Goal: Find specific page/section: Find specific page/section

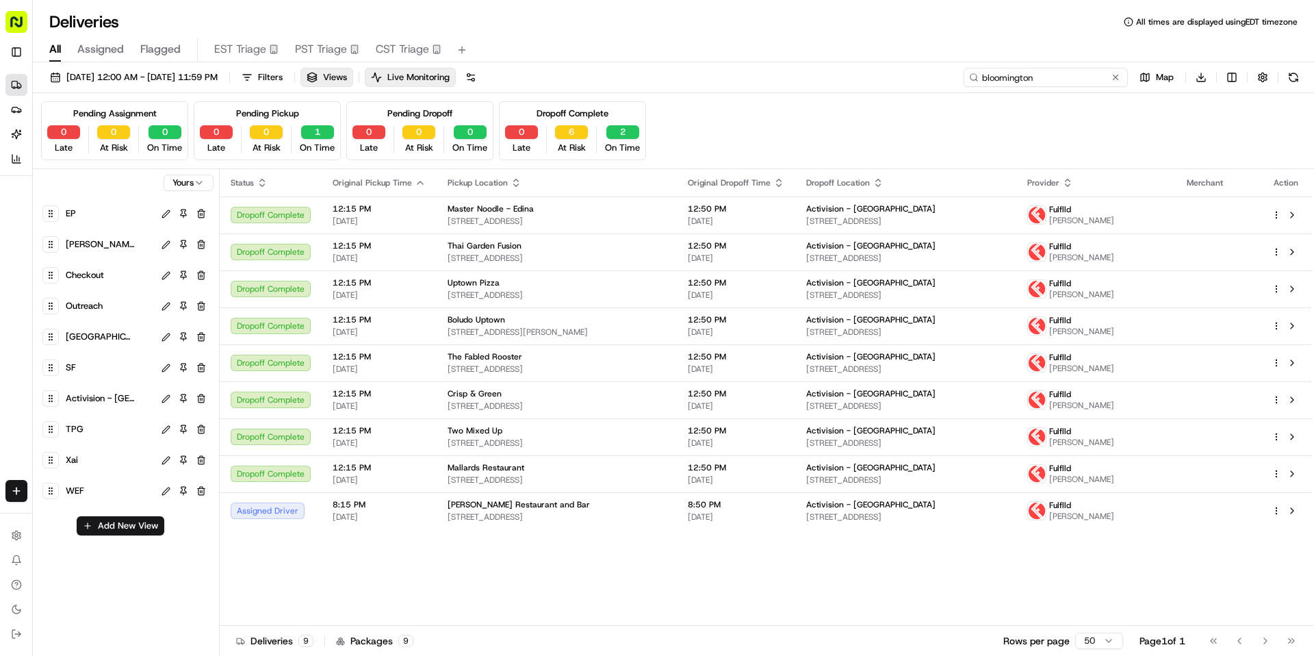
click at [1050, 83] on input "bloomington" at bounding box center [1046, 77] width 164 height 19
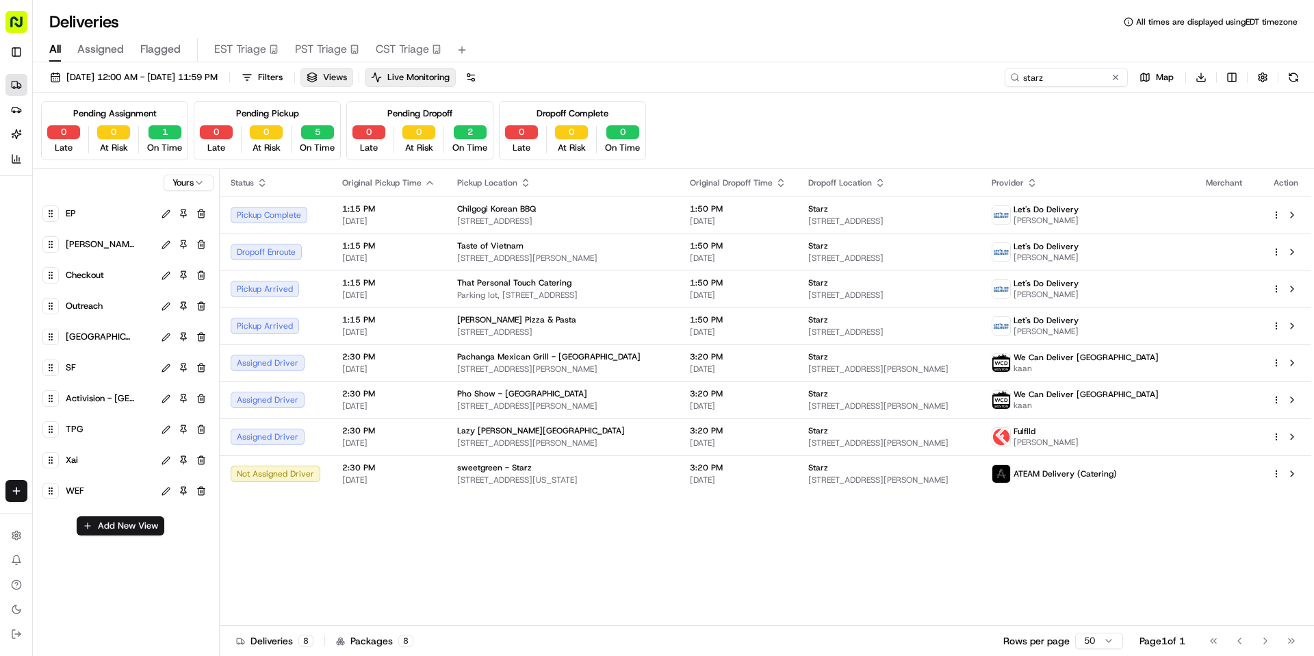
click at [347, 75] on span "Views" at bounding box center [335, 77] width 24 height 12
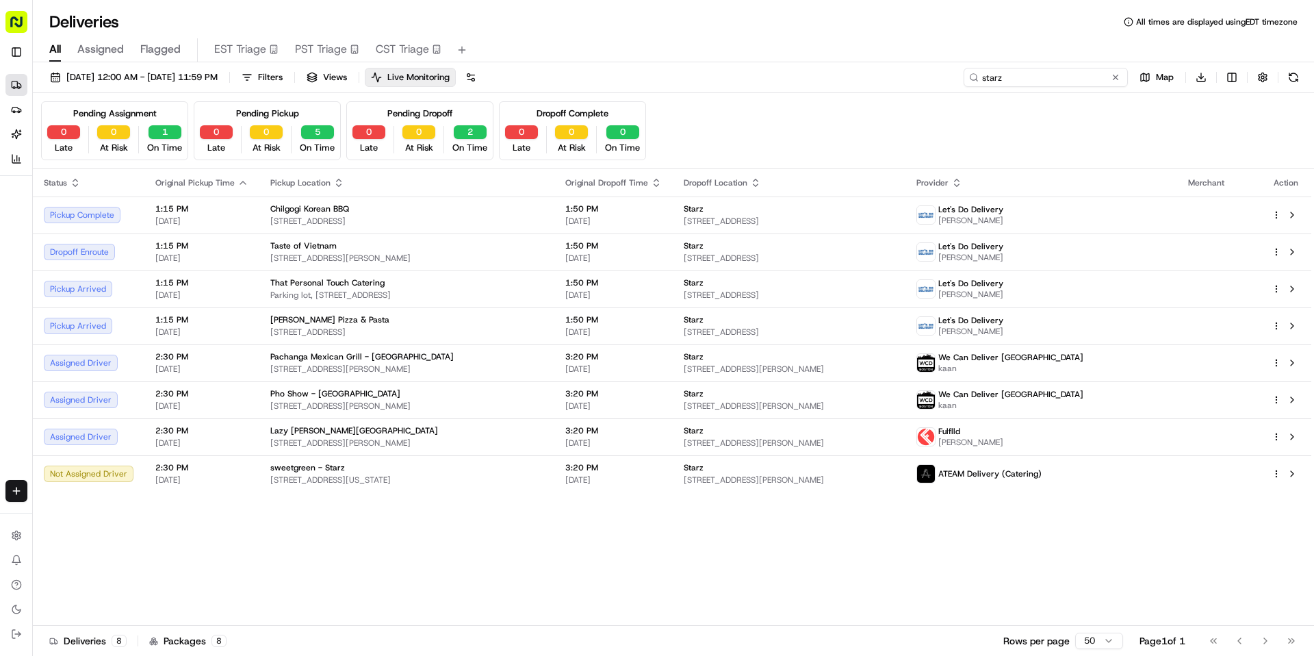
click at [1075, 84] on input "starz" at bounding box center [1046, 77] width 164 height 19
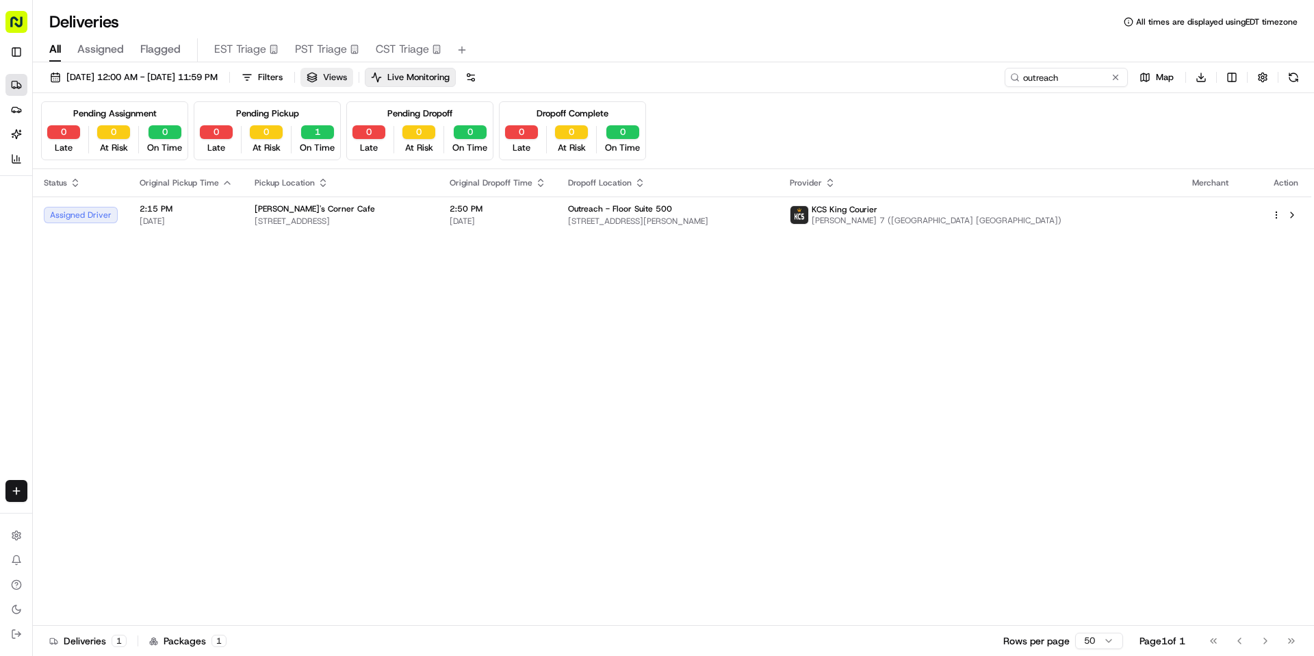
click at [353, 81] on button "Views" at bounding box center [326, 77] width 53 height 19
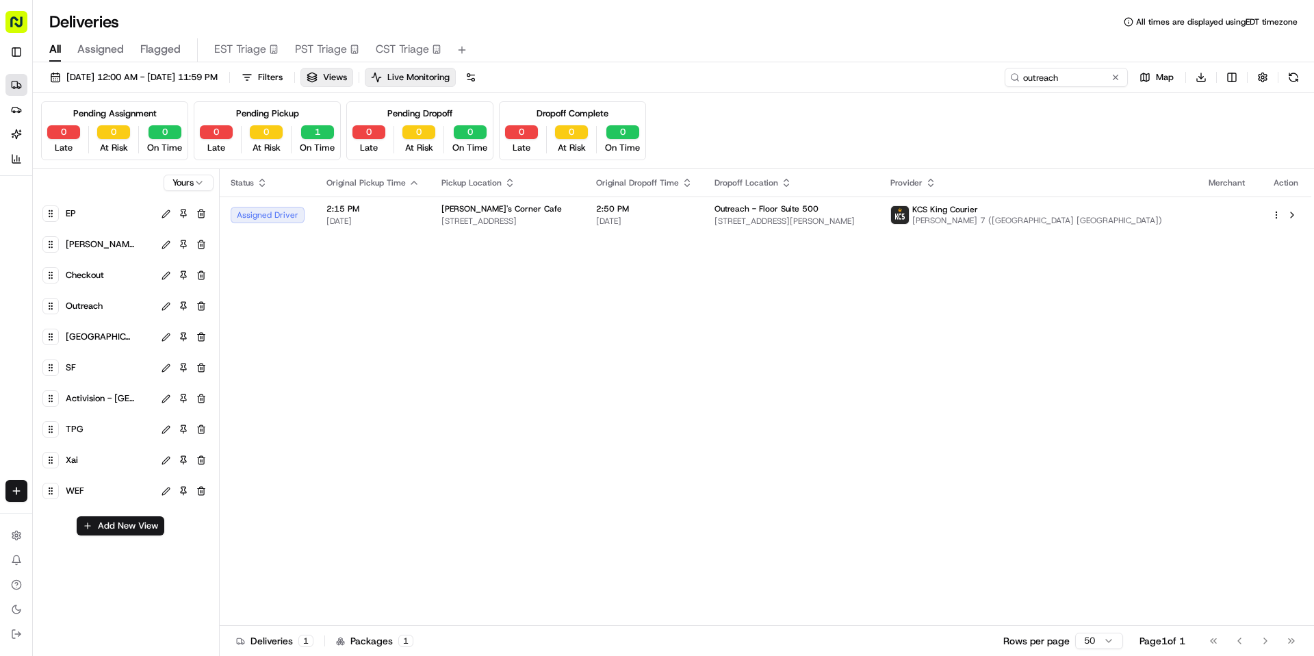
click at [97, 300] on span "Outreach" at bounding box center [84, 305] width 37 height 19
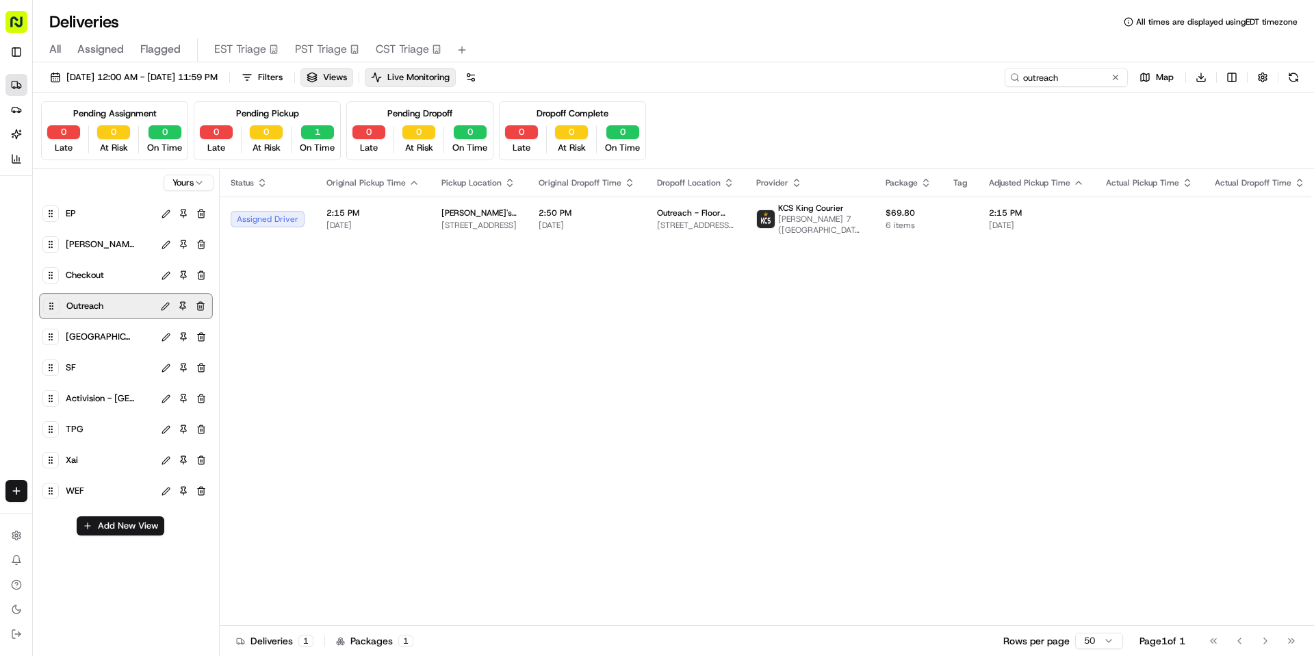
click at [381, 372] on div "Status Original Pickup Time Pickup Location Original Dropoff Time Dropoff Locat…" at bounding box center [961, 397] width 1483 height 457
click at [1054, 83] on input "outreach" at bounding box center [1046, 77] width 164 height 19
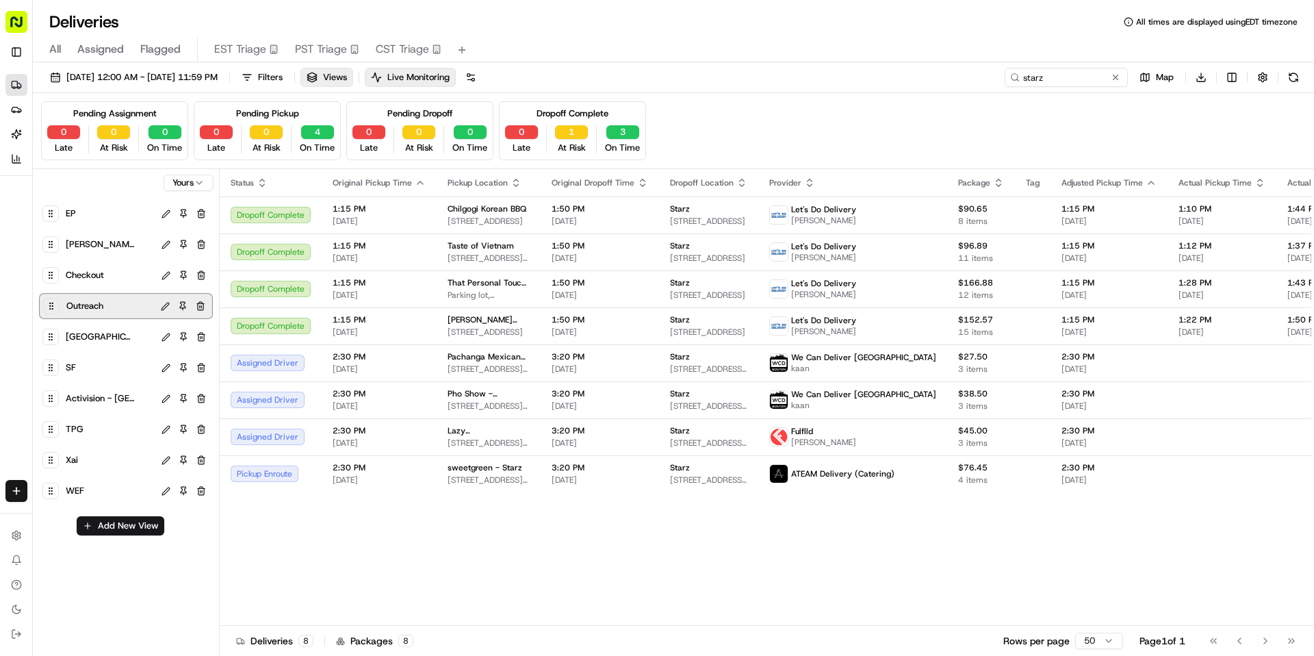
click at [105, 433] on div "TPG" at bounding box center [108, 429] width 91 height 19
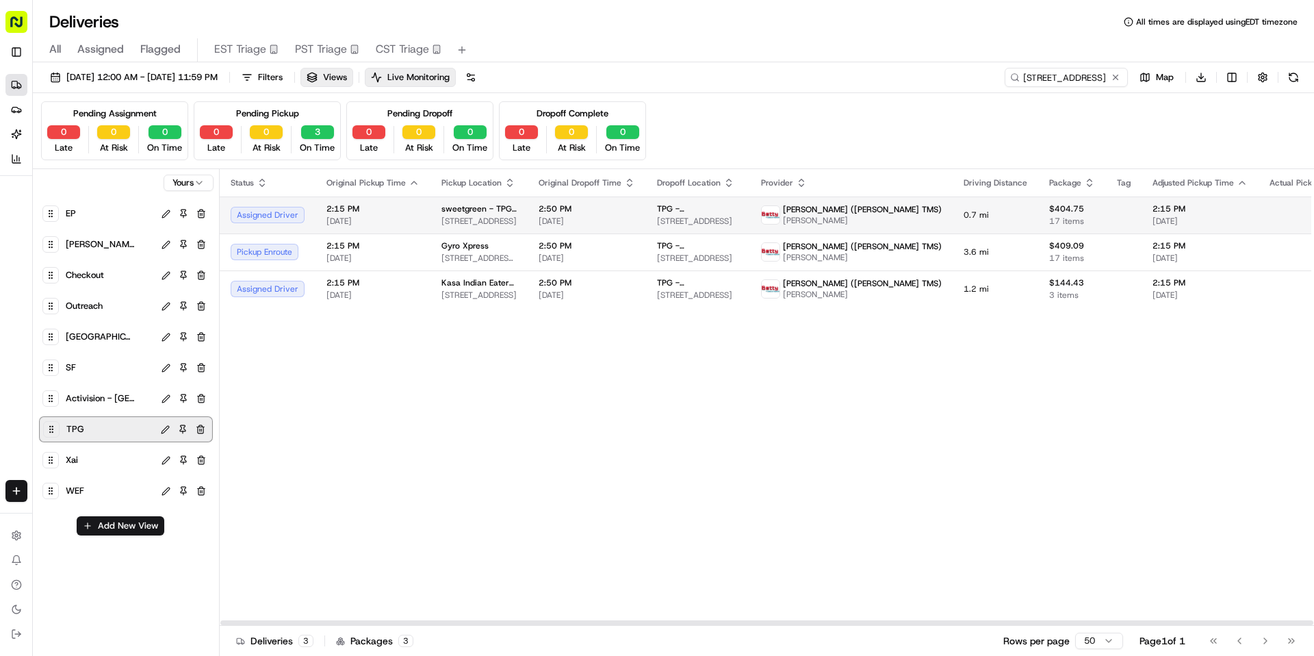
click at [441, 217] on span "[STREET_ADDRESS]" at bounding box center [478, 221] width 75 height 11
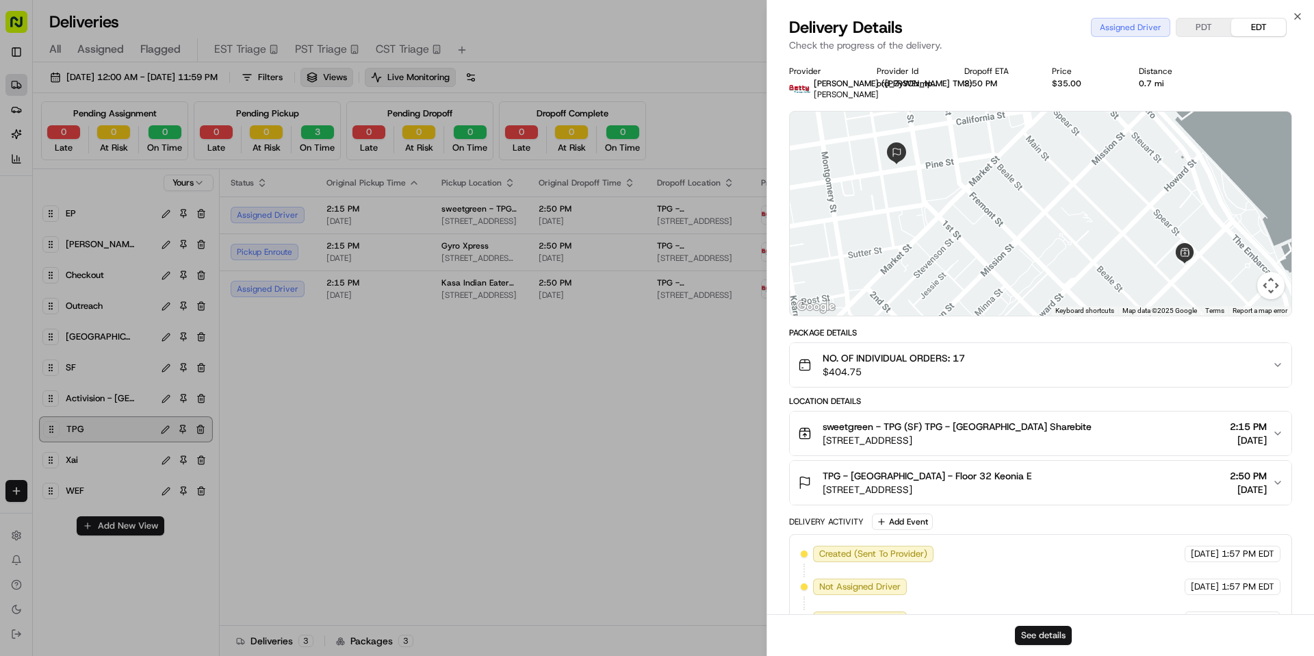
click at [1059, 643] on button "See details" at bounding box center [1043, 635] width 57 height 19
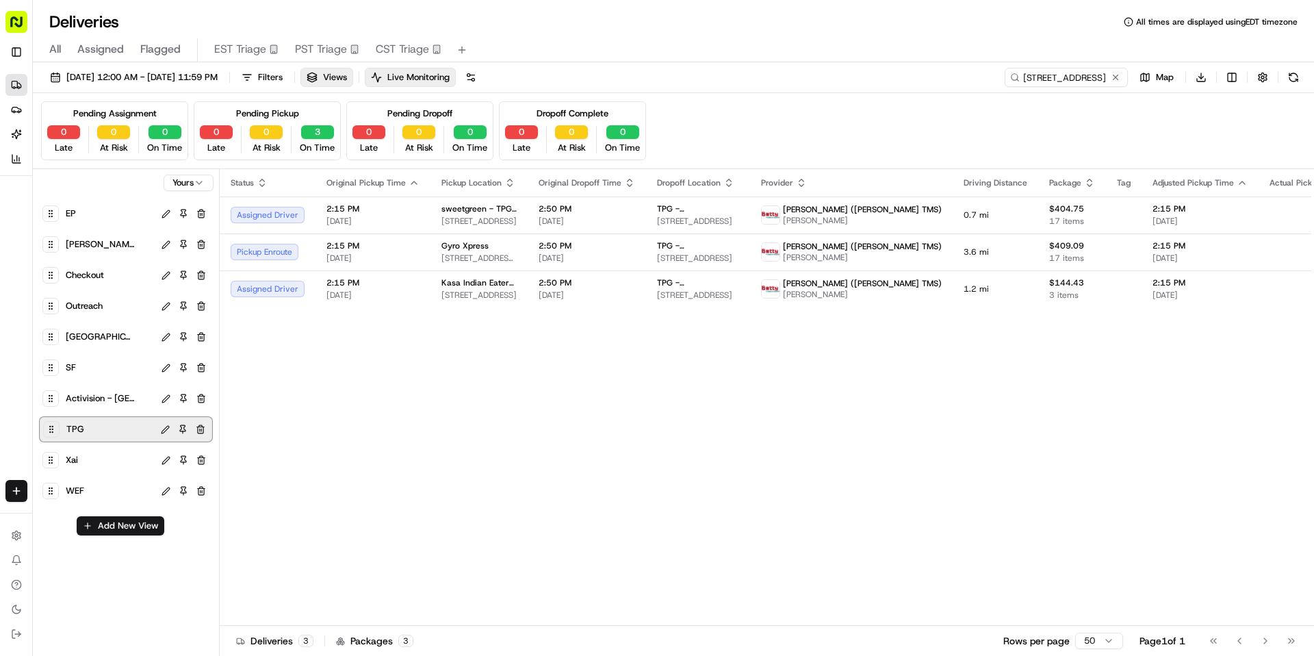
click at [94, 308] on span "Outreach" at bounding box center [84, 305] width 37 height 19
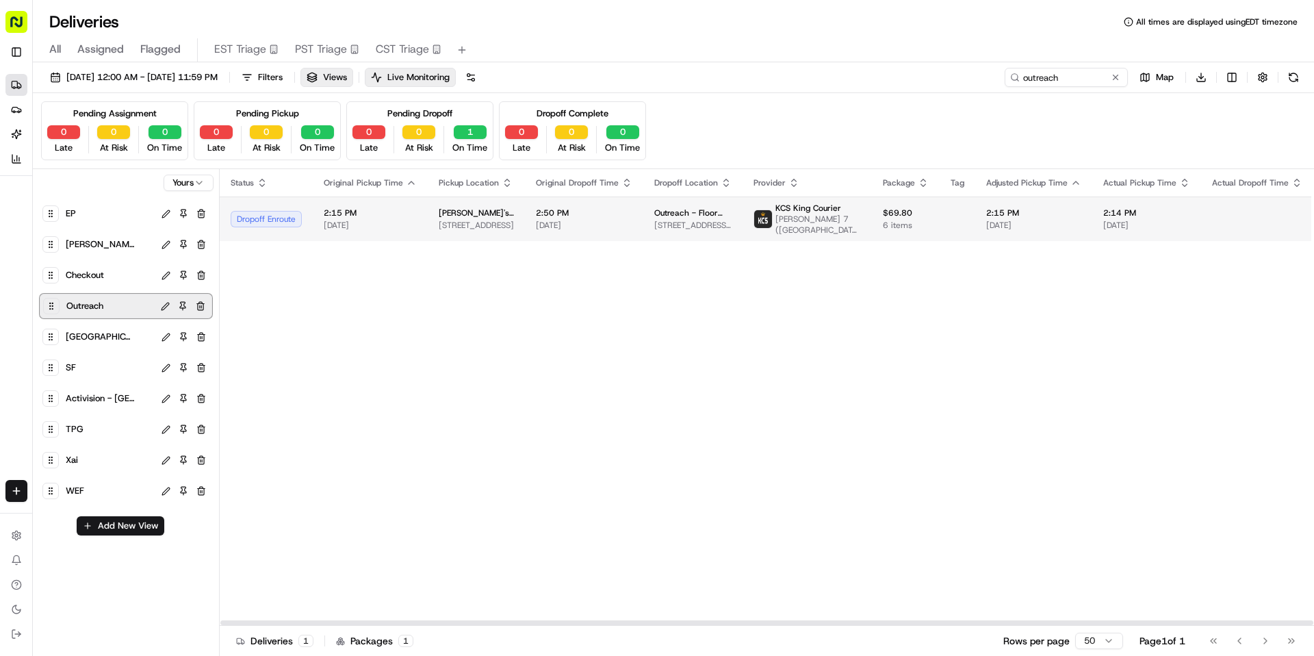
click at [428, 232] on td "[PERSON_NAME]'s Corner Cafe [STREET_ADDRESS]" at bounding box center [476, 218] width 97 height 44
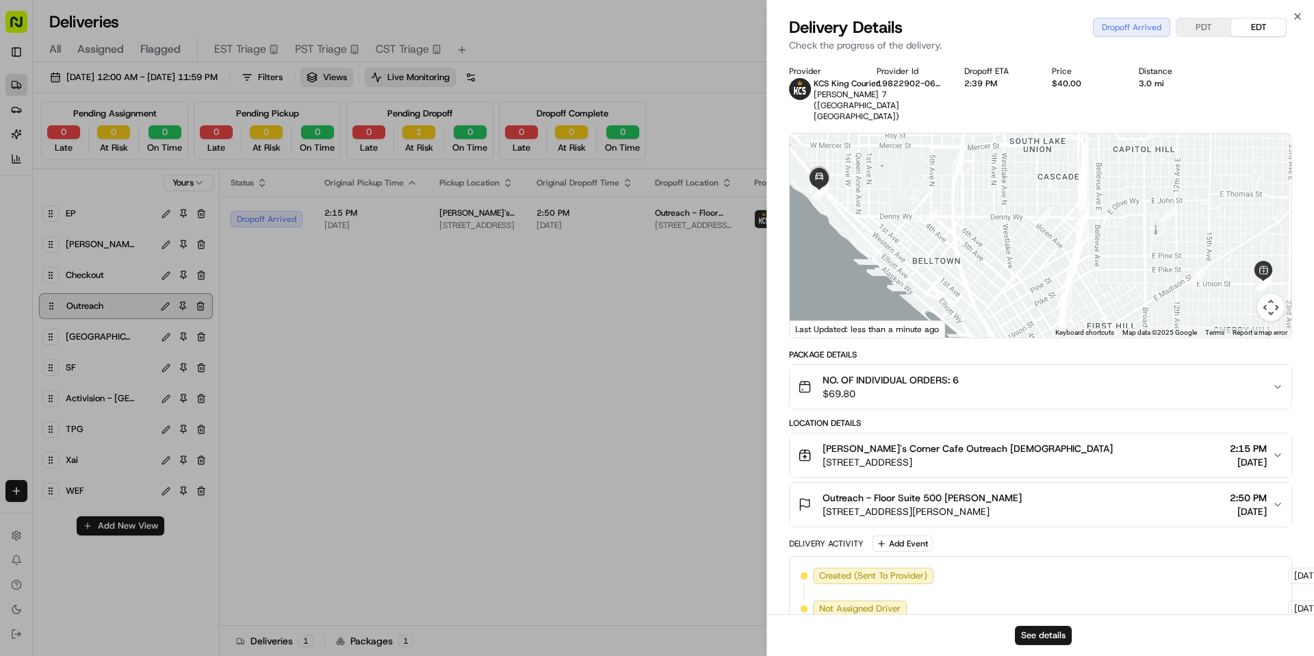
scroll to position [274, 0]
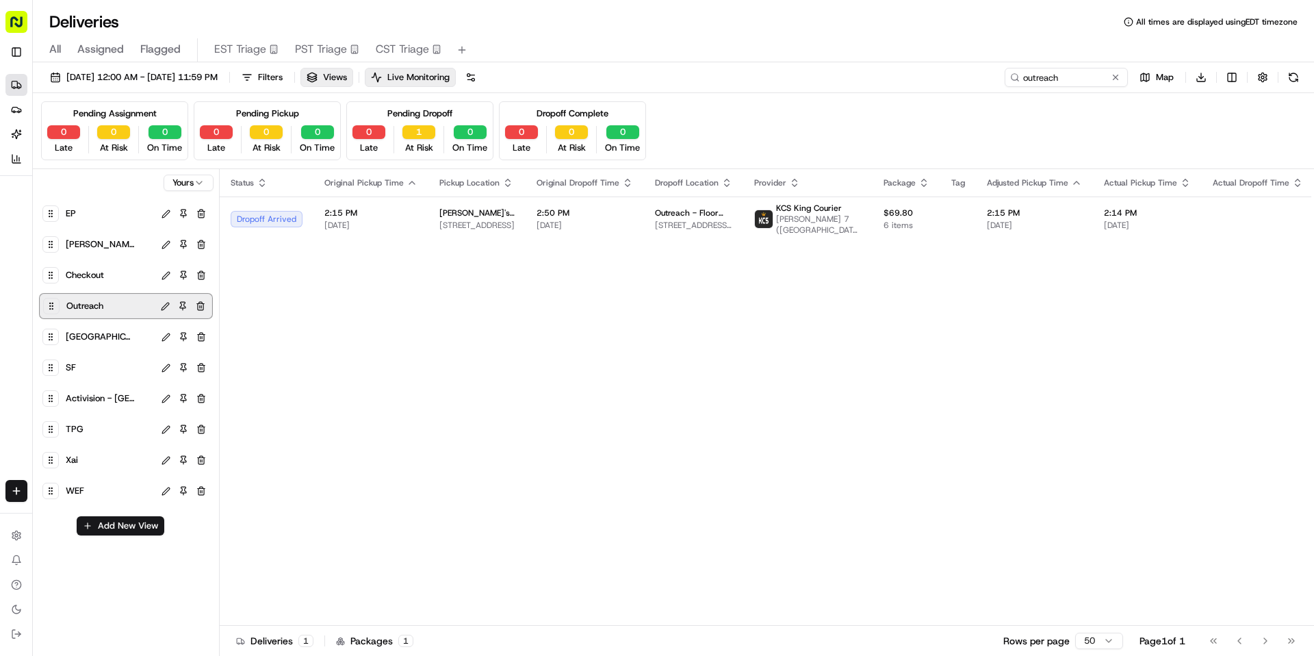
click at [93, 396] on span "Activision - [GEOGRAPHIC_DATA]" at bounding box center [100, 398] width 68 height 19
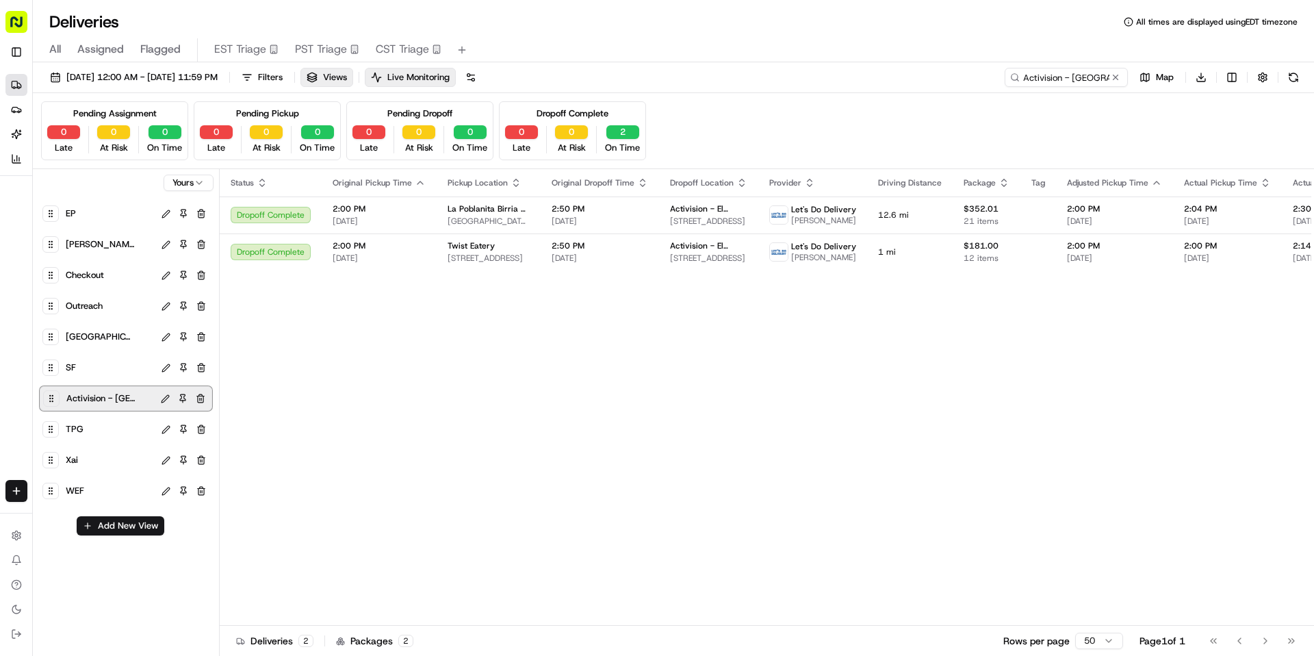
click at [115, 435] on div "TPG" at bounding box center [108, 429] width 91 height 19
type input "[STREET_ADDRESS]"
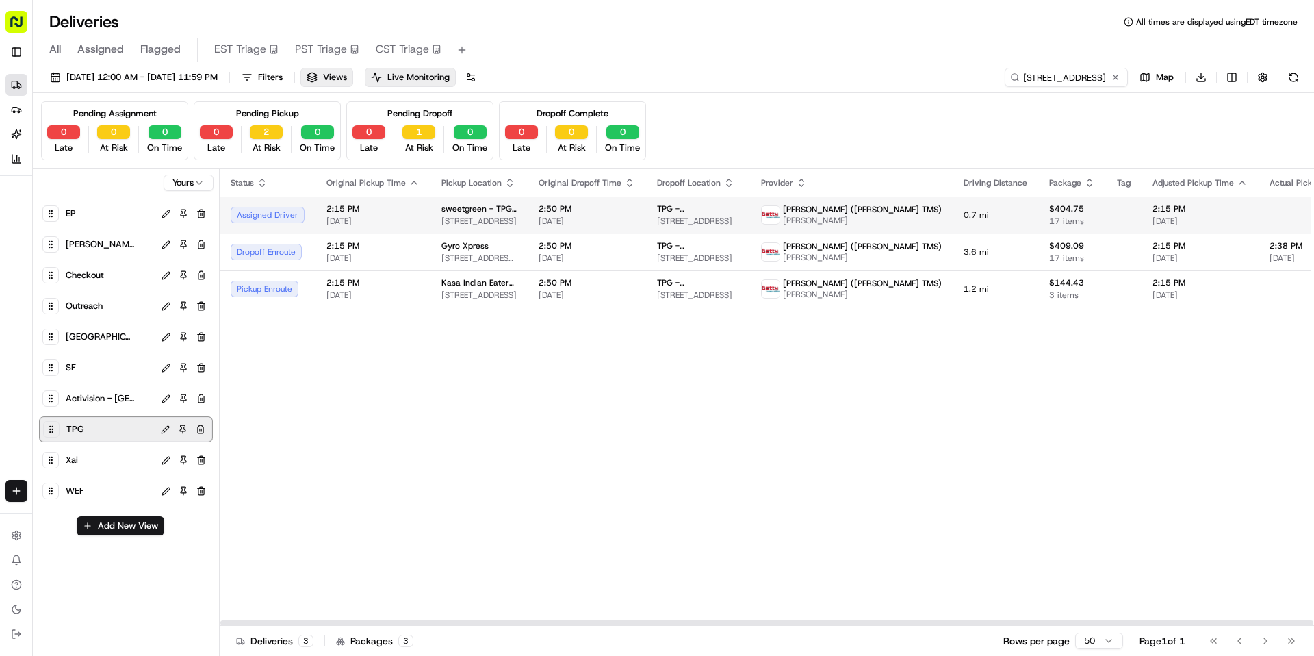
click at [424, 211] on td "2:15 PM [DATE]" at bounding box center [373, 214] width 115 height 37
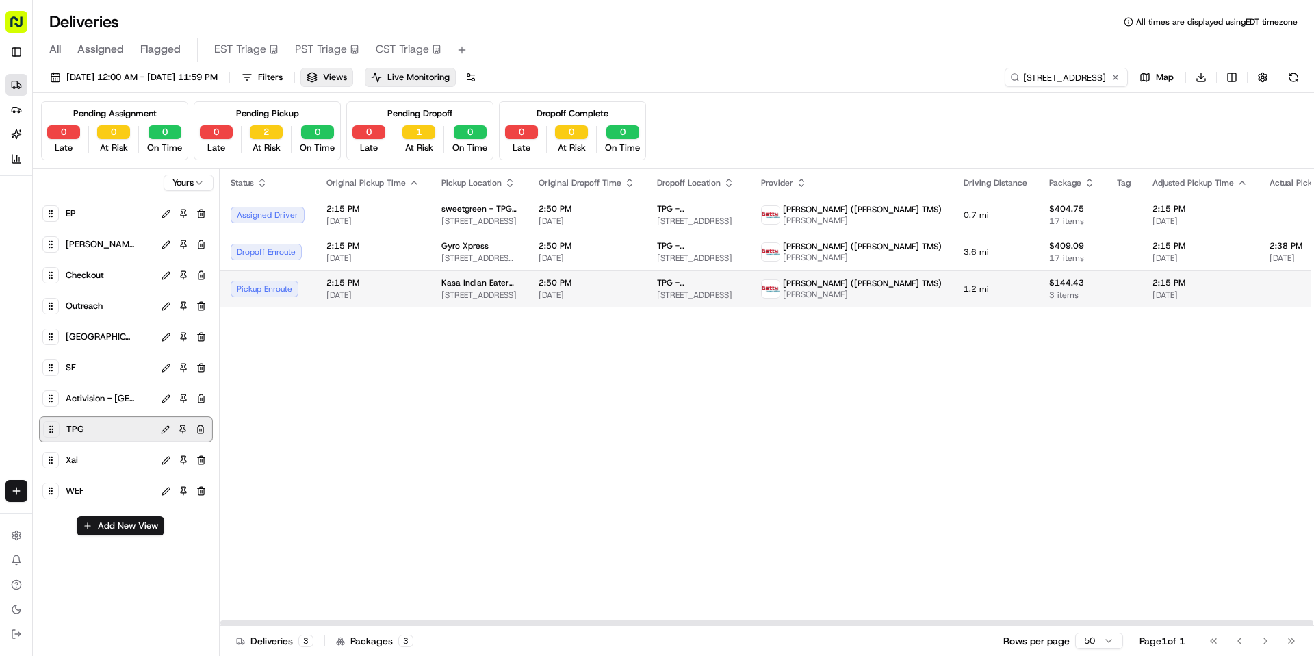
click at [413, 304] on td "2:15 PM [DATE]" at bounding box center [373, 288] width 115 height 37
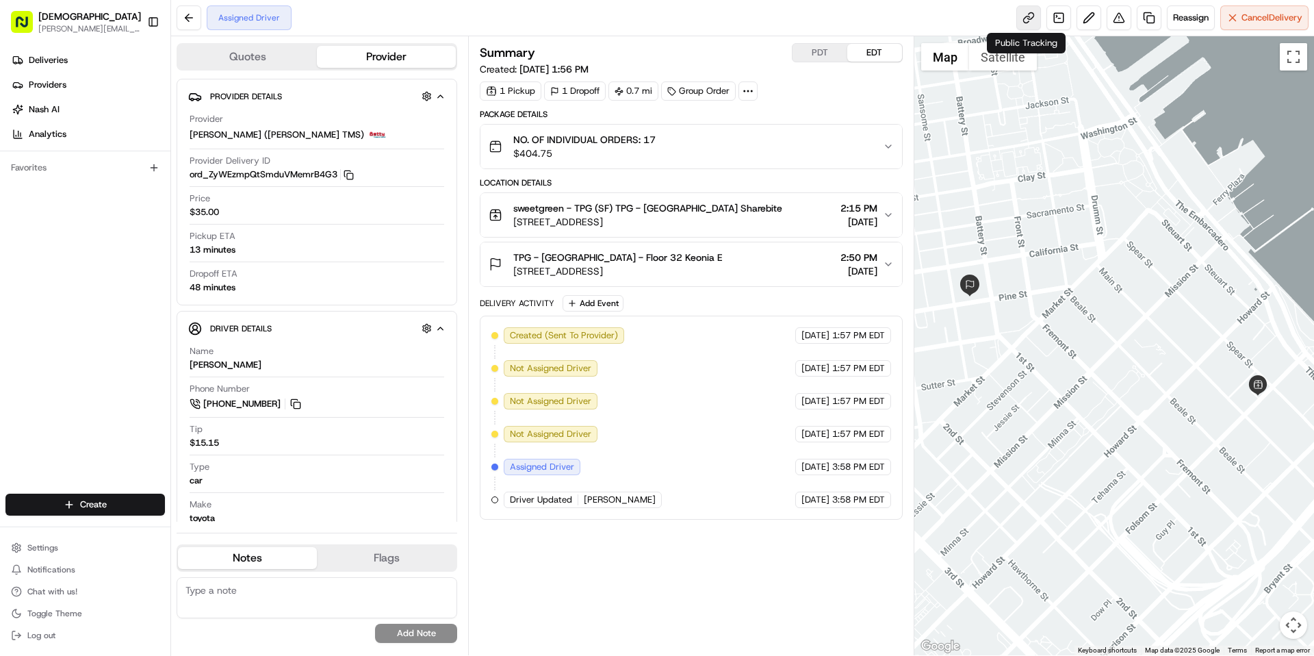
click at [1016, 23] on link at bounding box center [1028, 17] width 25 height 25
